Goal: Task Accomplishment & Management: Use online tool/utility

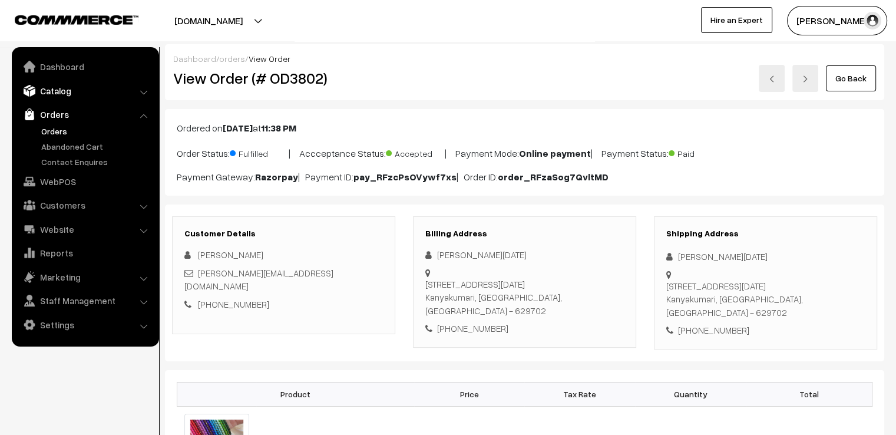
click at [55, 93] on link "Catalog" at bounding box center [85, 90] width 140 height 21
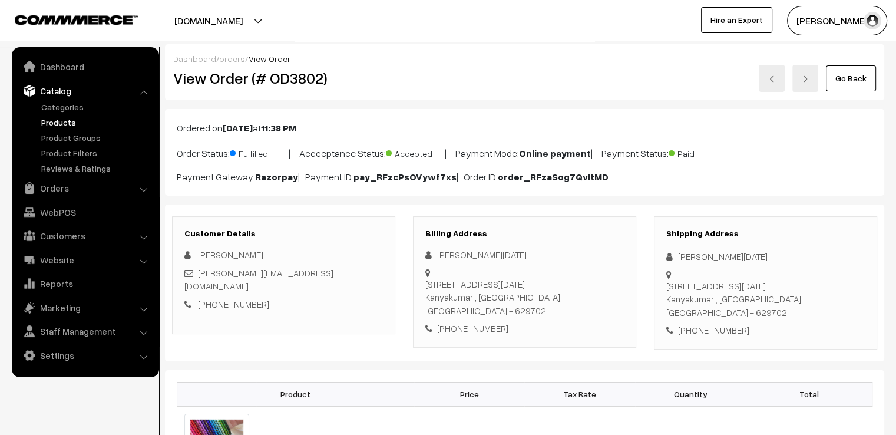
click at [62, 121] on link "Products" at bounding box center [96, 122] width 117 height 12
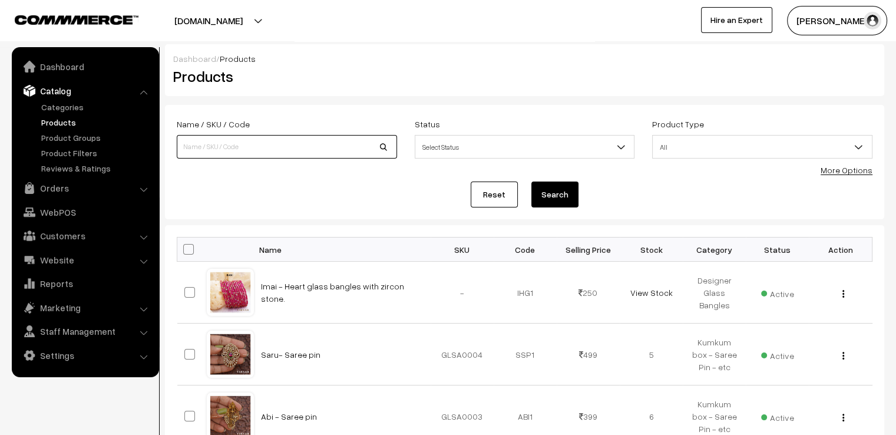
click at [278, 147] on input at bounding box center [287, 147] width 220 height 24
type input "R"
type input "PREMIUM RAINDROP"
click at [554, 193] on button "Search" at bounding box center [554, 194] width 47 height 26
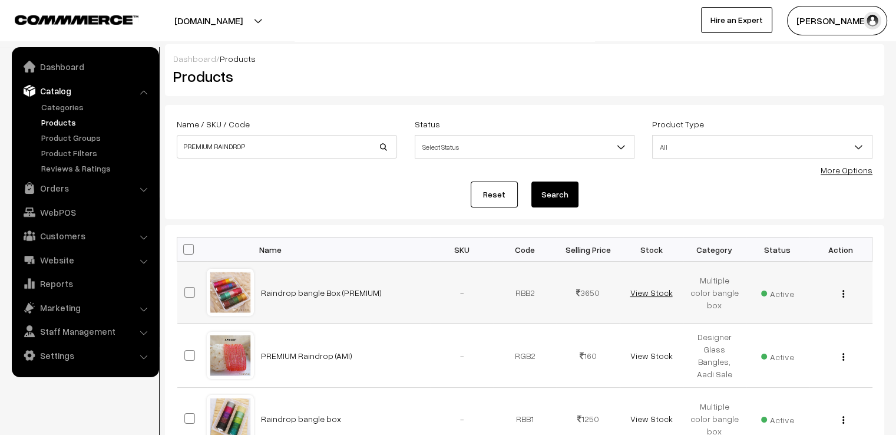
click at [650, 288] on link "View Stock" at bounding box center [651, 293] width 42 height 10
